Goal: Task Accomplishment & Management: Manage account settings

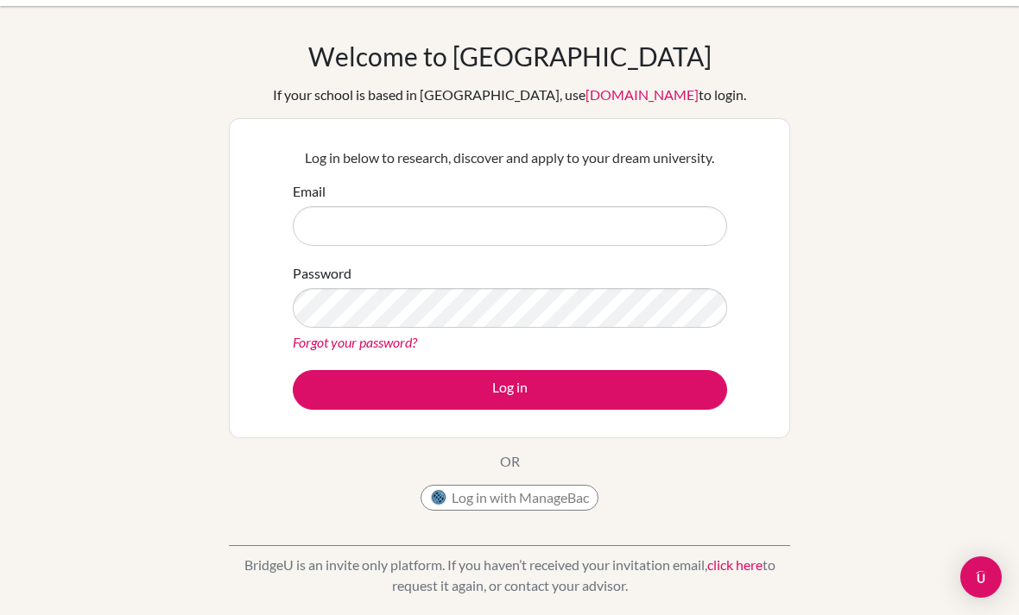
scroll to position [38, 0]
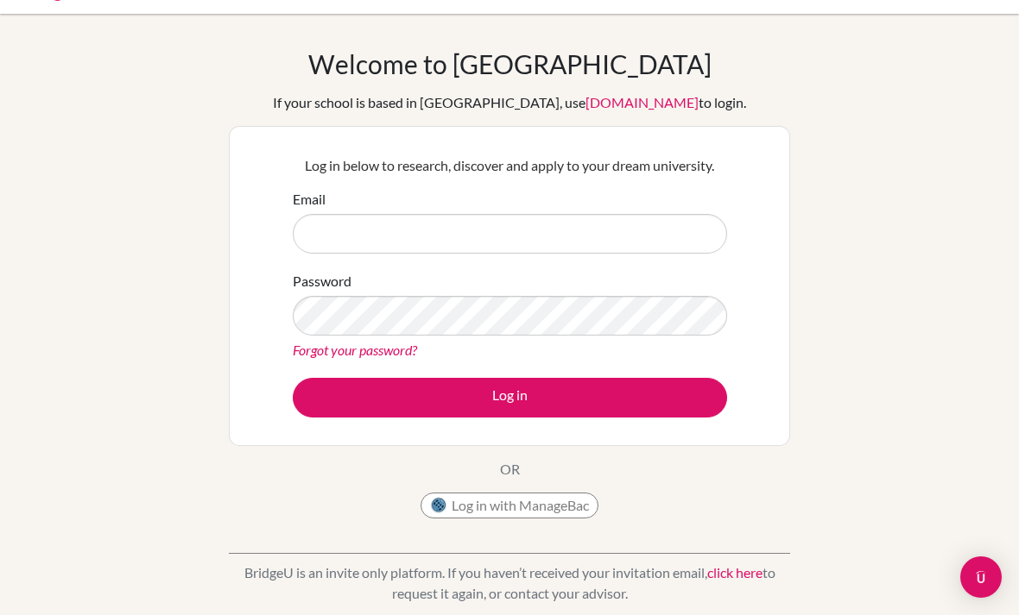
click at [505, 511] on button "Log in with ManageBac" at bounding box center [509, 506] width 178 height 26
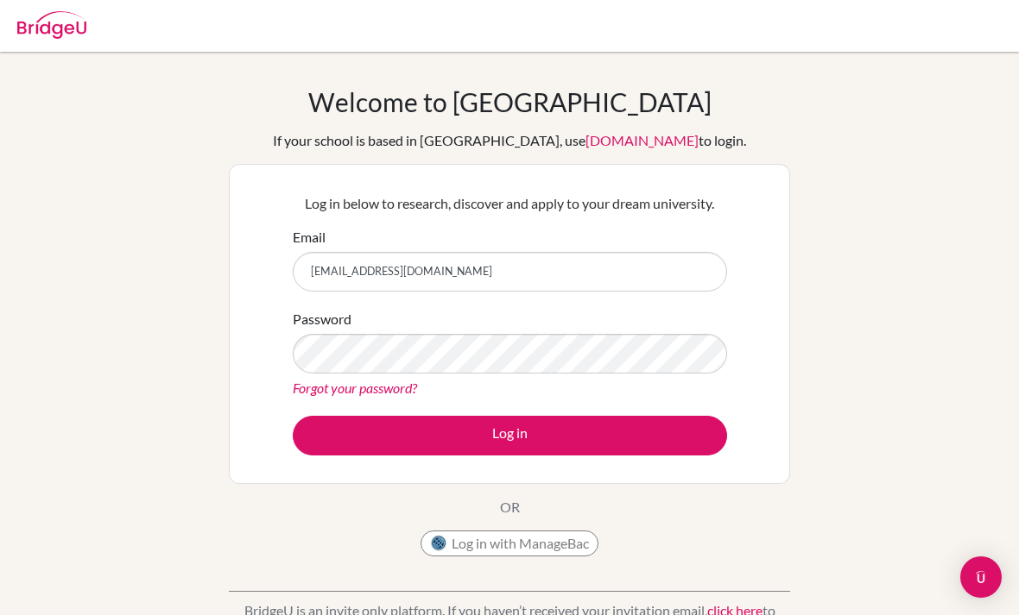
type input "[EMAIL_ADDRESS][DOMAIN_NAME]"
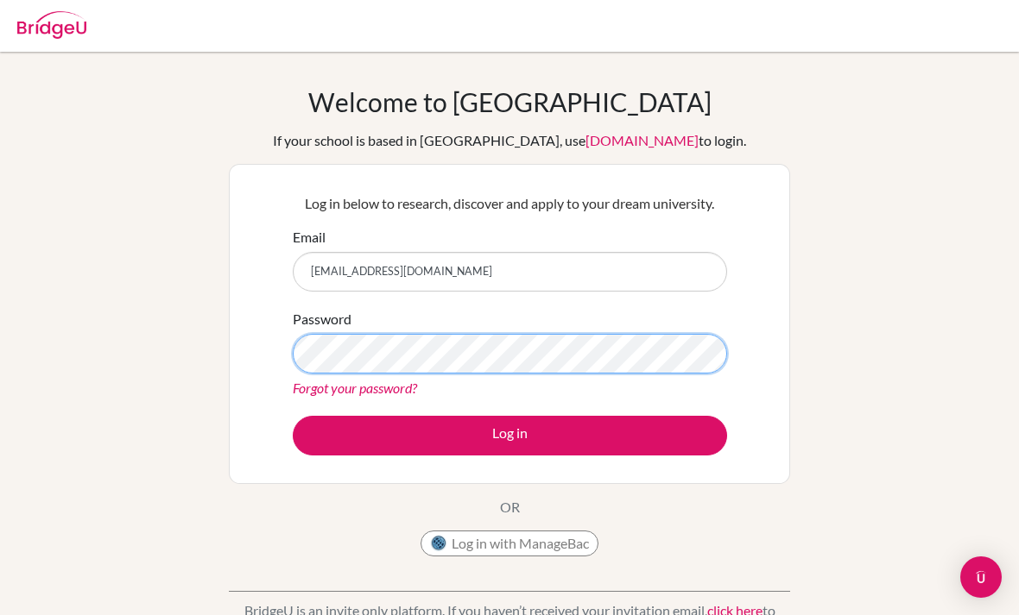
click at [509, 435] on button "Log in" at bounding box center [510, 436] width 434 height 40
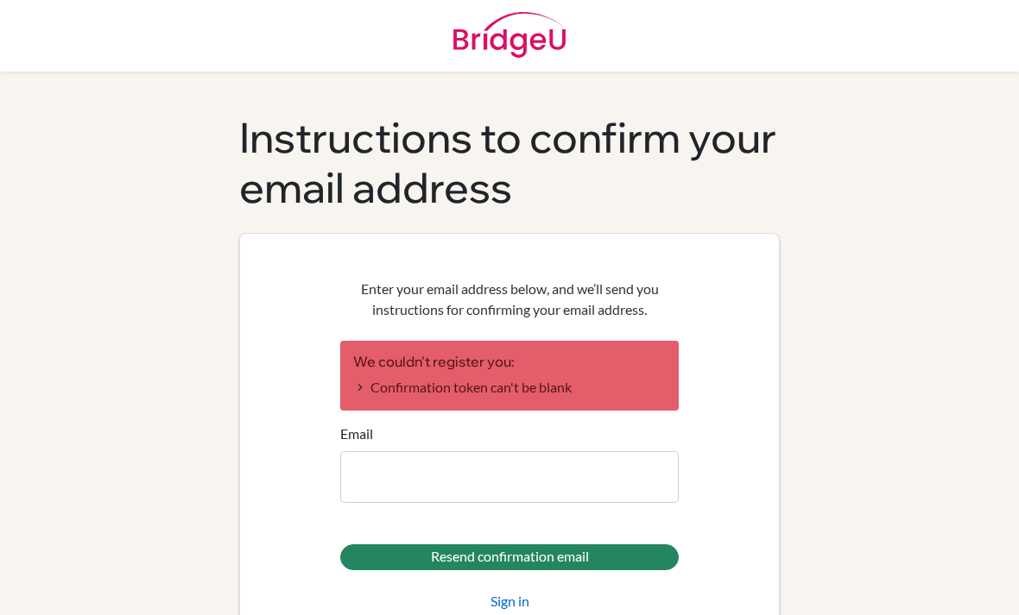
scroll to position [55, 0]
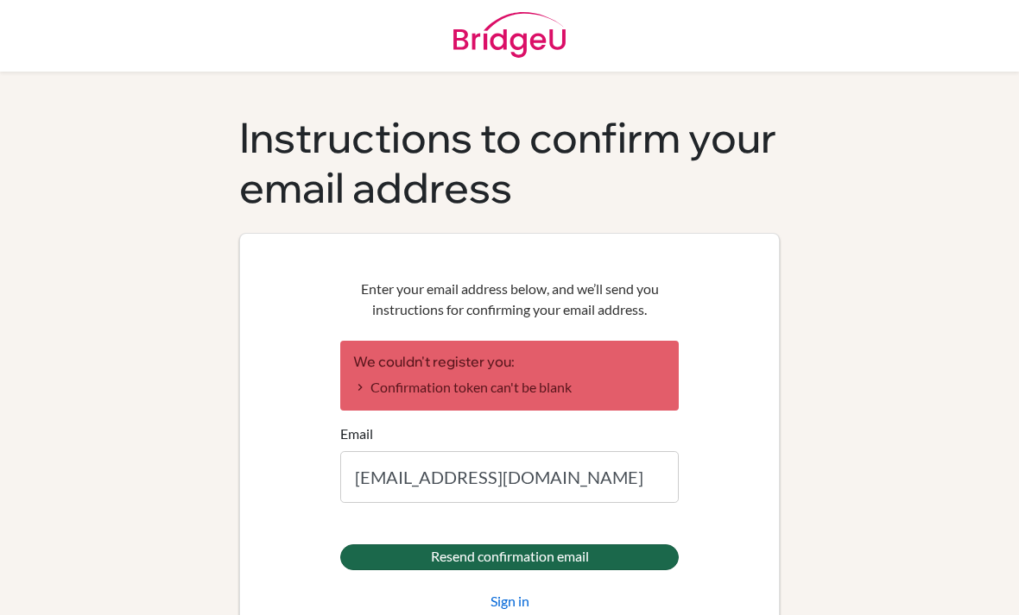
type input "[EMAIL_ADDRESS][DOMAIN_NAME]"
click at [621, 545] on input "Resend confirmation email" at bounding box center [509, 558] width 338 height 26
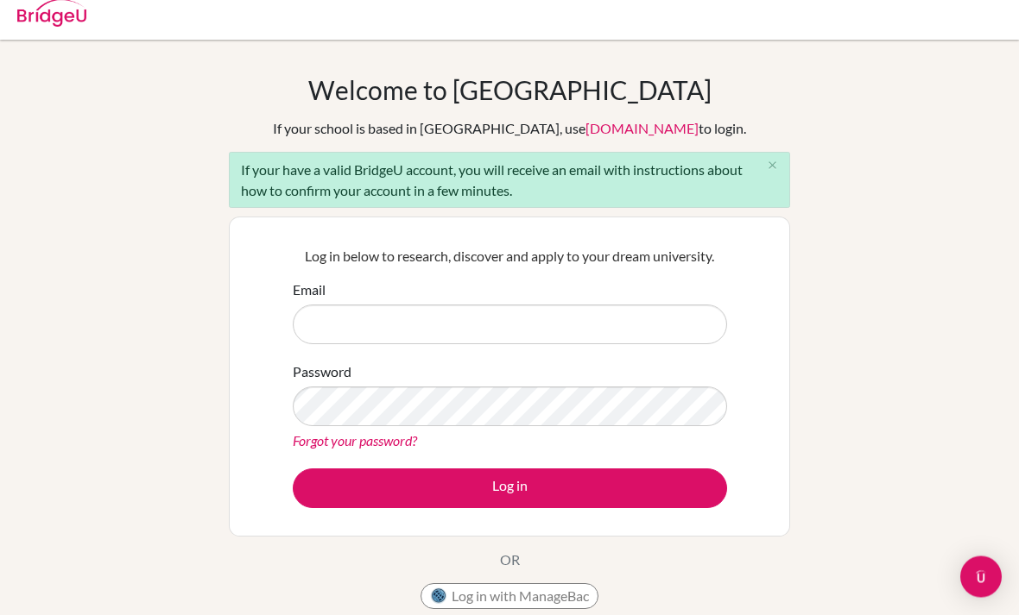
scroll to position [12, 0]
